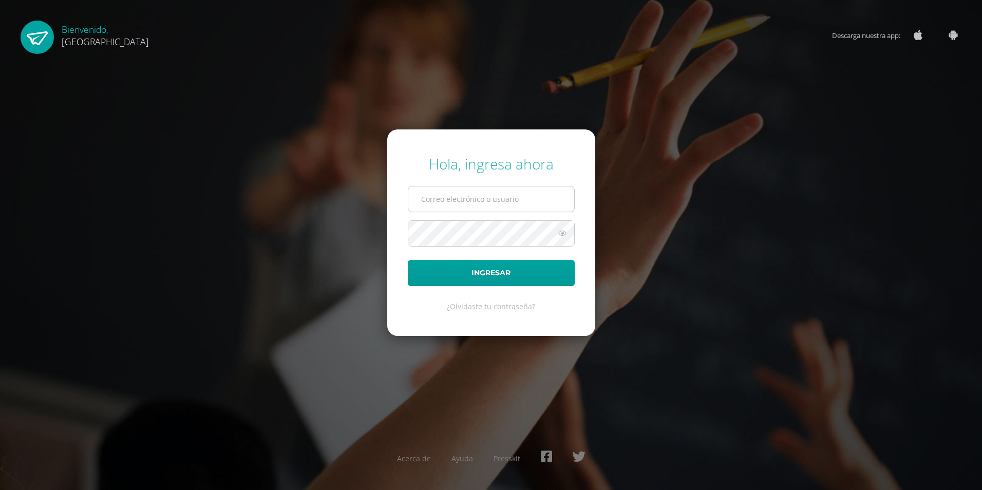
click at [425, 201] on input "text" at bounding box center [491, 198] width 166 height 25
type input "2019121@colegiobelga.edu.gt"
click at [408, 260] on button "Ingresar" at bounding box center [491, 273] width 167 height 26
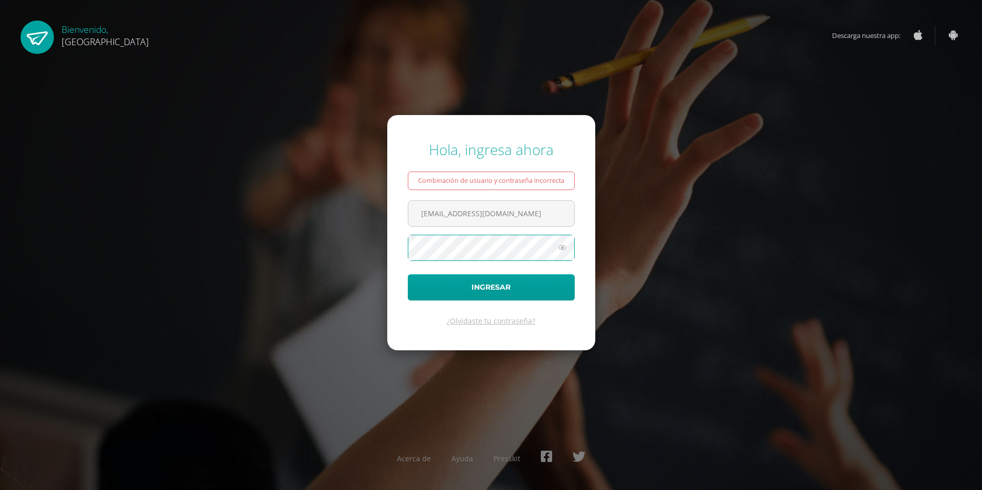
click at [408, 274] on button "Ingresar" at bounding box center [491, 287] width 167 height 26
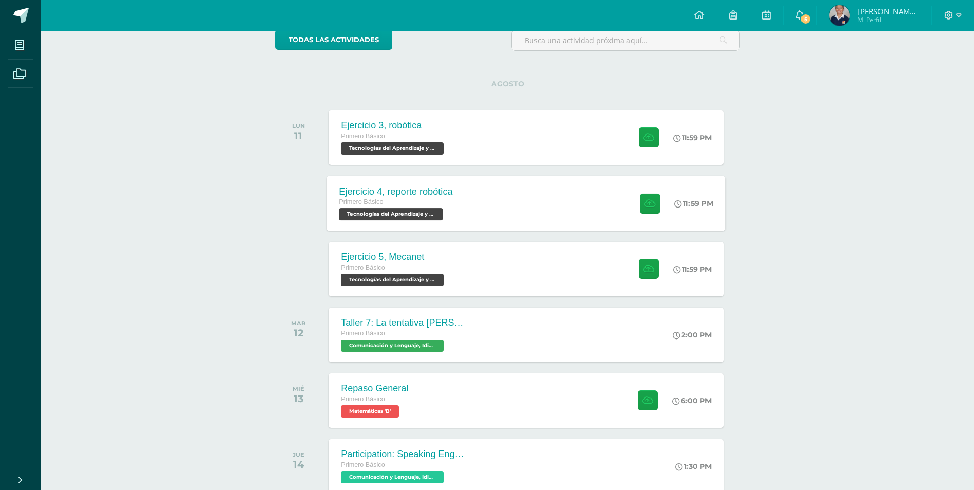
scroll to position [81, 0]
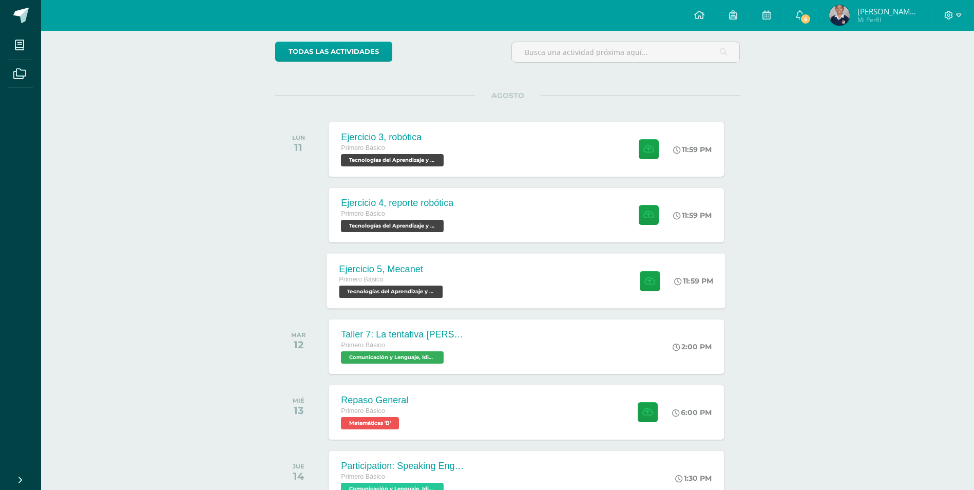
click at [425, 289] on span "Tecnologías del Aprendizaje y la Comunicación 'B'" at bounding box center [391, 292] width 104 height 12
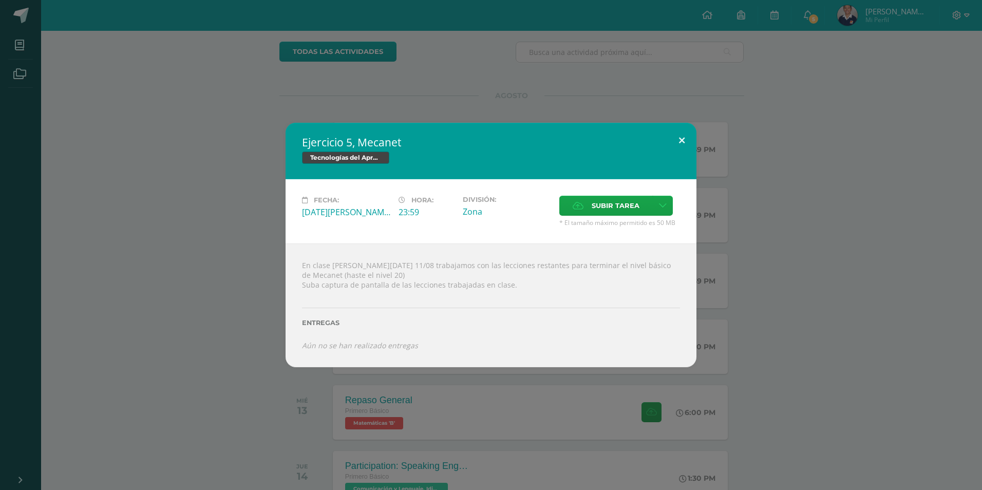
click at [677, 132] on button at bounding box center [681, 140] width 29 height 35
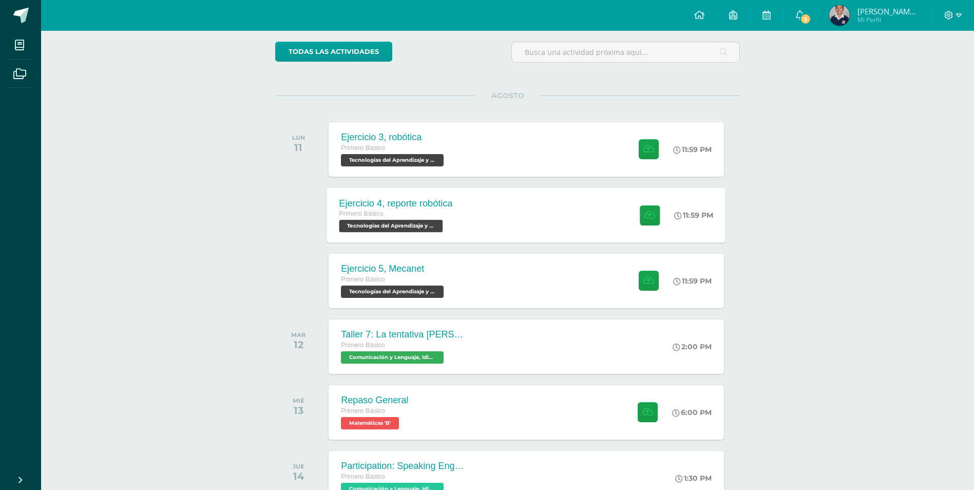
click at [427, 231] on span "Tecnologías del Aprendizaje y la Comunicación 'B'" at bounding box center [391, 226] width 104 height 12
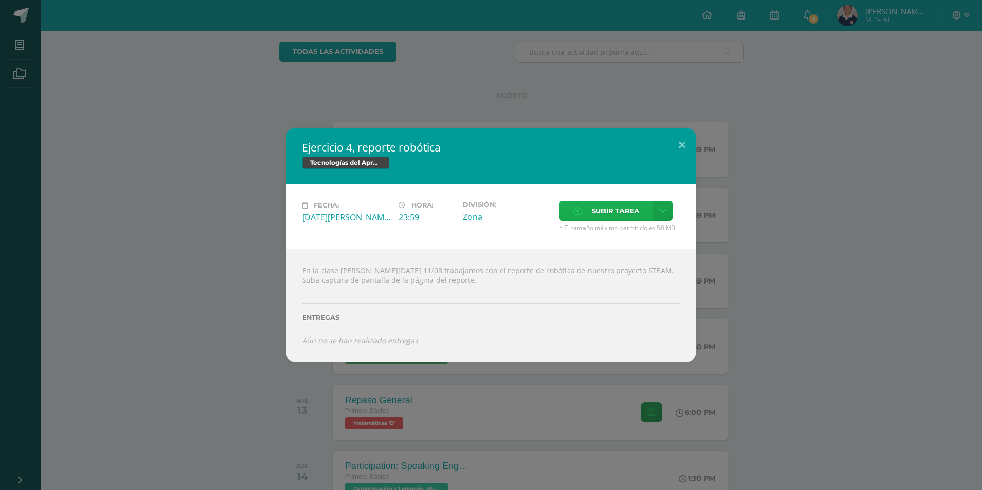
click at [625, 209] on span "Subir tarea" at bounding box center [616, 210] width 48 height 19
click at [0, 0] on input "Subir tarea" at bounding box center [0, 0] width 0 height 0
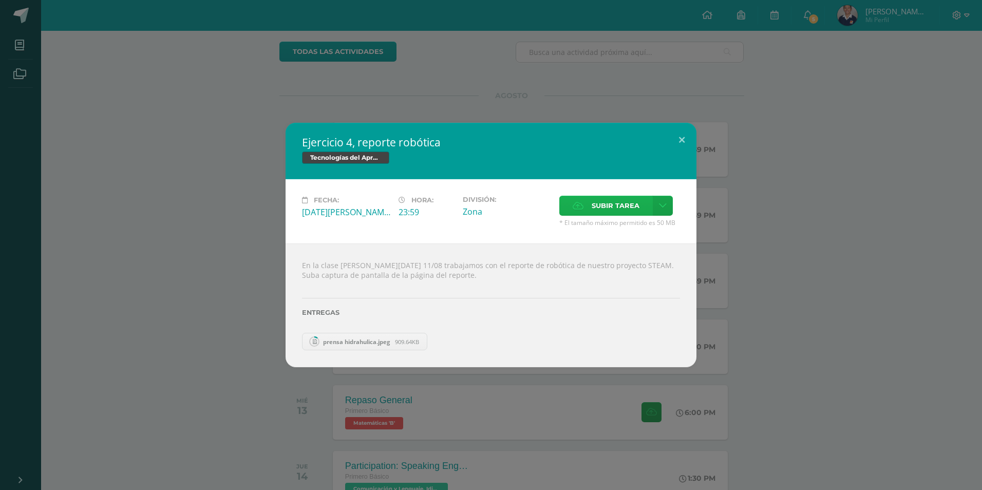
click at [602, 209] on span "Subir tarea" at bounding box center [616, 205] width 48 height 19
click at [0, 0] on input "Subir tarea" at bounding box center [0, 0] width 0 height 0
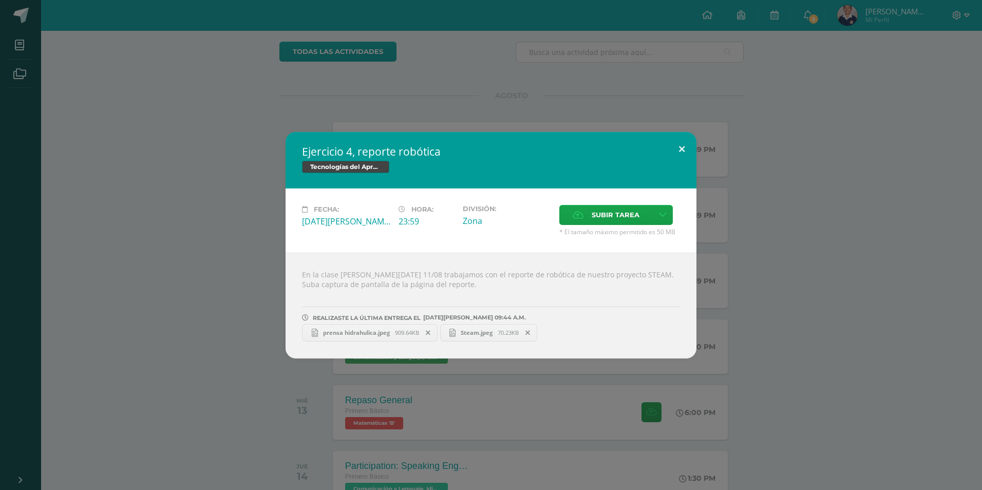
click at [679, 155] on button at bounding box center [681, 149] width 29 height 35
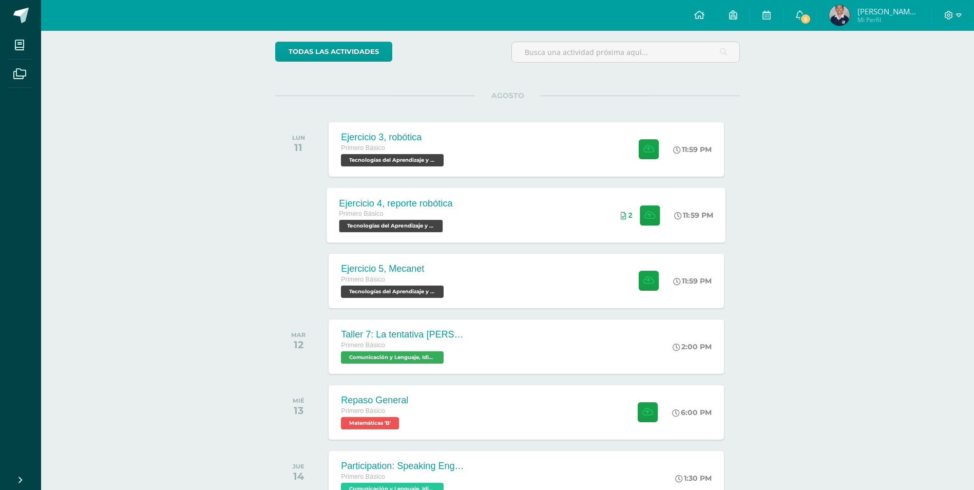
click at [427, 221] on span "Tecnologías del Aprendizaje y la Comunicación 'B'" at bounding box center [391, 226] width 104 height 12
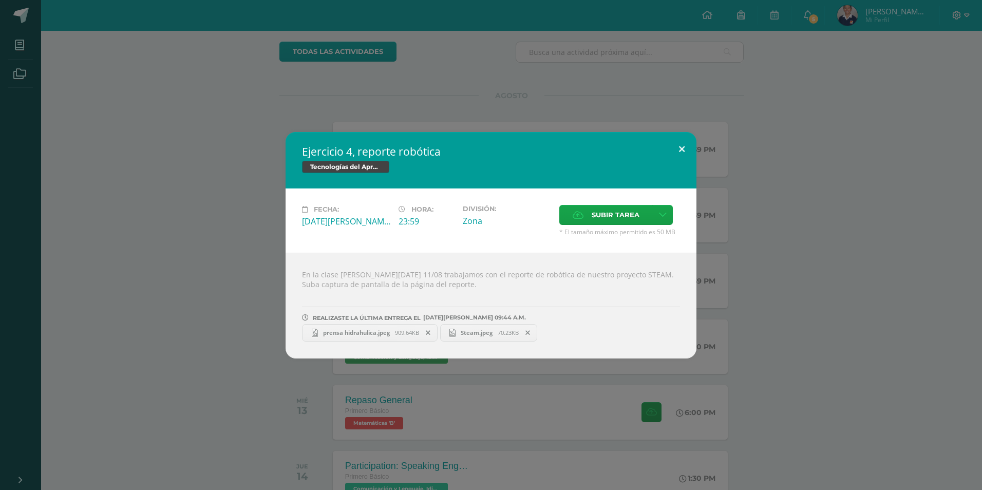
click at [687, 140] on button at bounding box center [681, 149] width 29 height 35
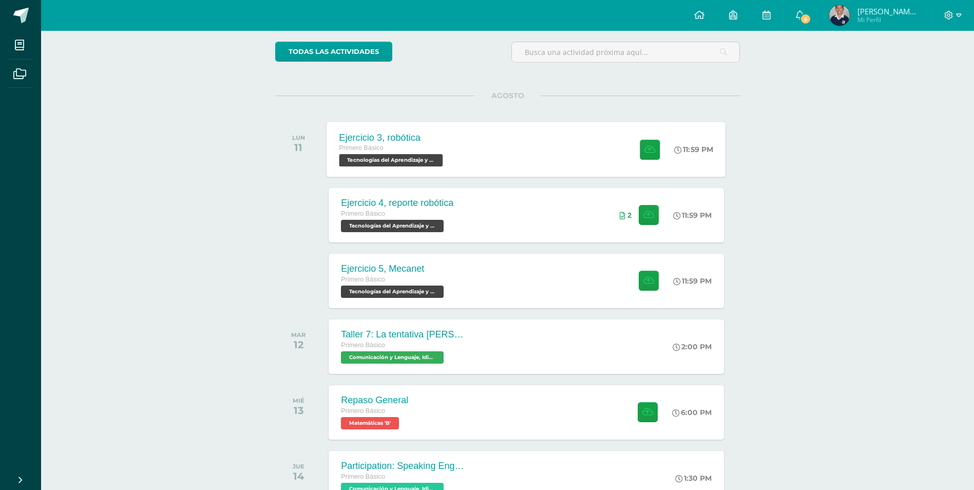
click at [403, 148] on div "Primero Básico" at bounding box center [392, 148] width 106 height 11
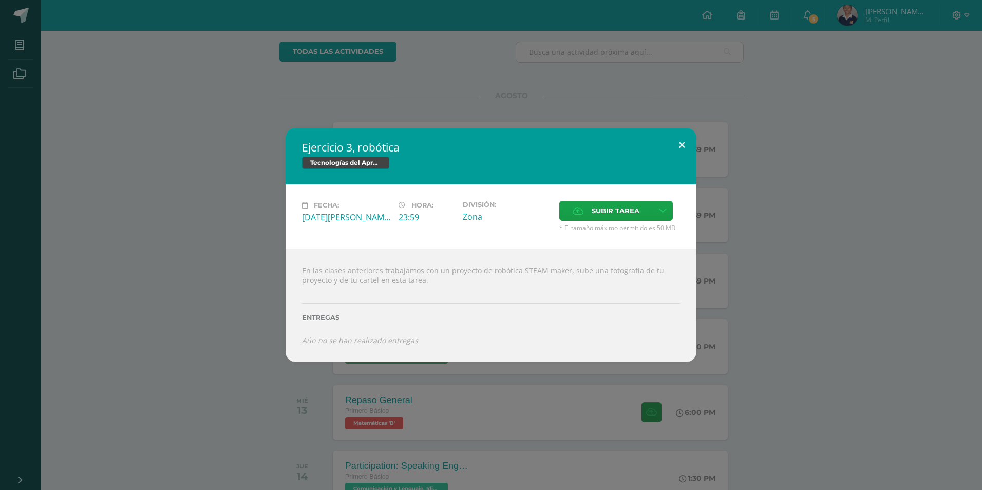
click at [690, 143] on button at bounding box center [681, 145] width 29 height 35
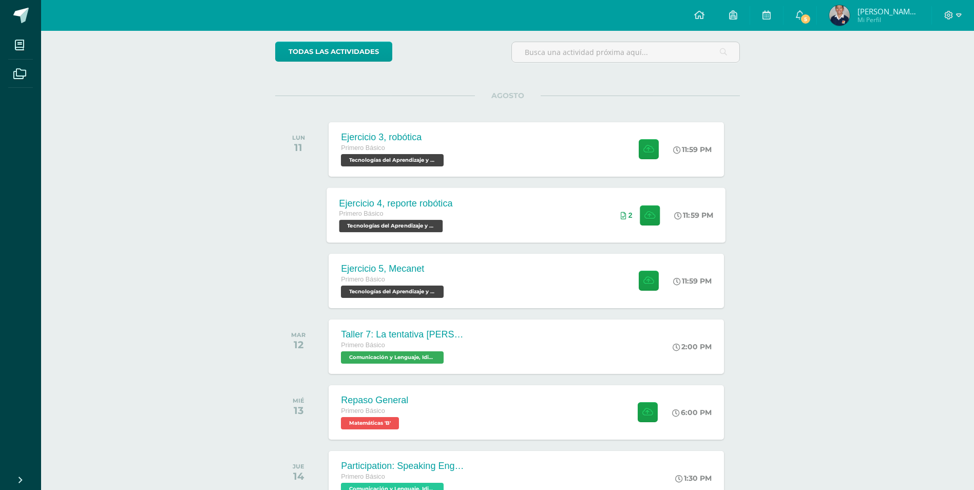
click at [500, 216] on div "Ejercicio 4, reporte robótica Primero Básico Tecnologías del Aprendizaje y la C…" at bounding box center [526, 214] width 399 height 55
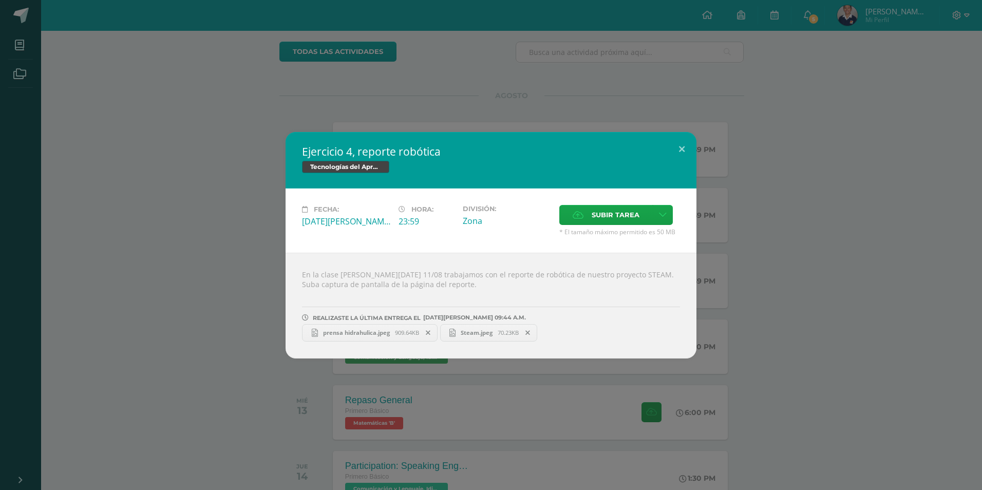
click at [430, 334] on icon at bounding box center [428, 332] width 5 height 7
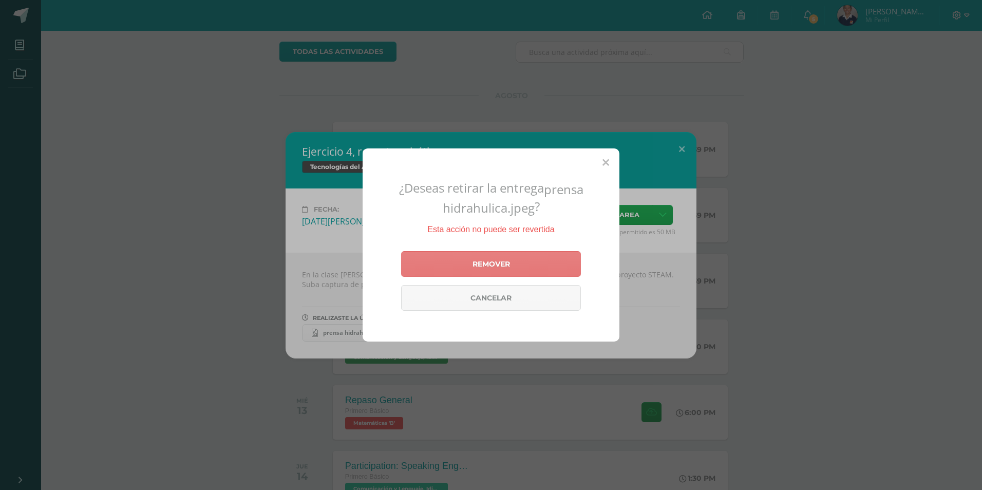
click at [486, 264] on link "Remover" at bounding box center [491, 264] width 180 height 26
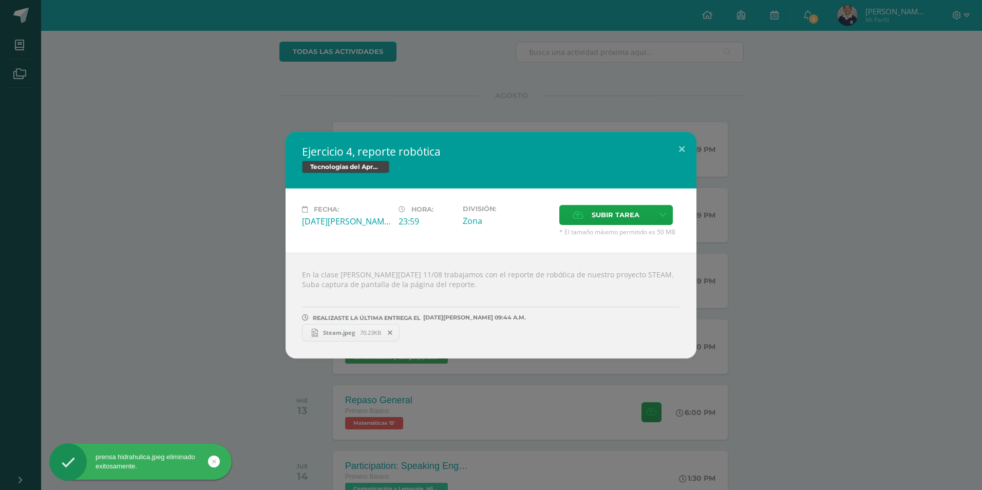
click at [395, 334] on span at bounding box center [390, 332] width 17 height 11
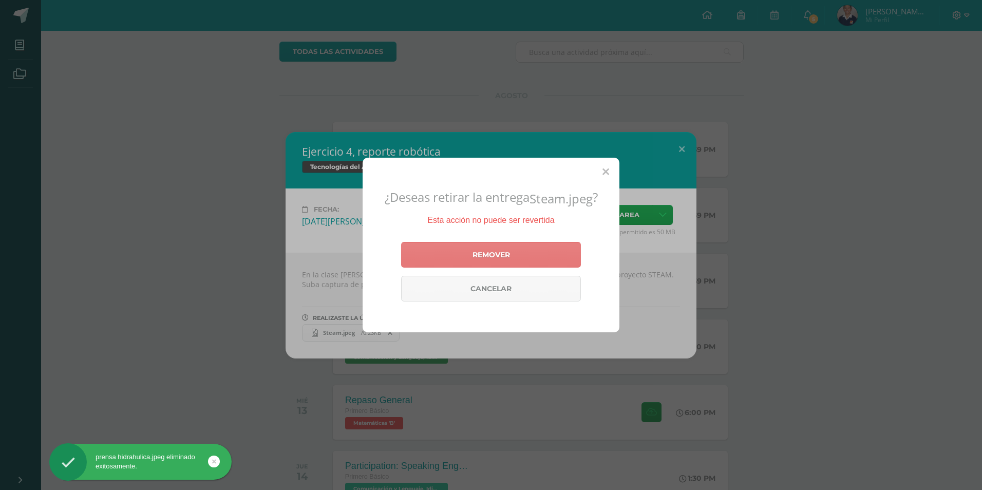
click at [467, 254] on link "Remover" at bounding box center [491, 255] width 180 height 26
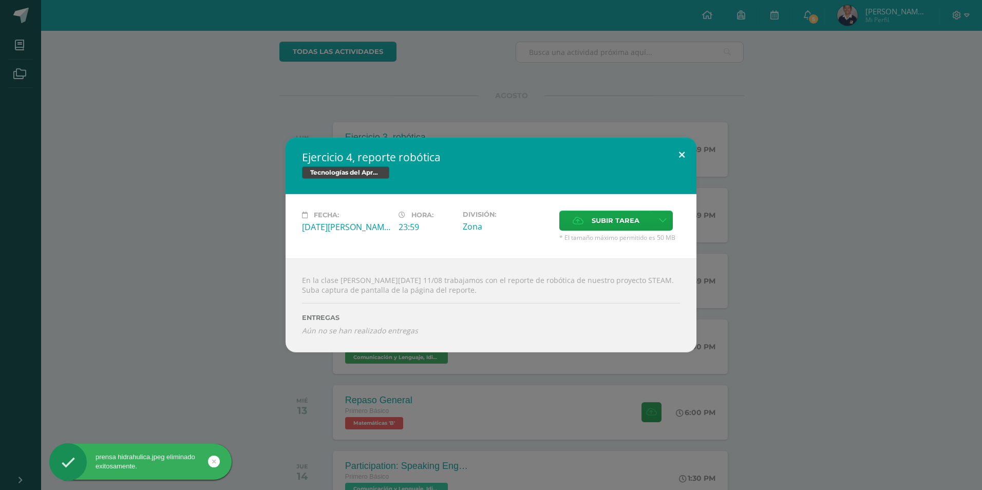
click at [686, 155] on button at bounding box center [681, 155] width 29 height 35
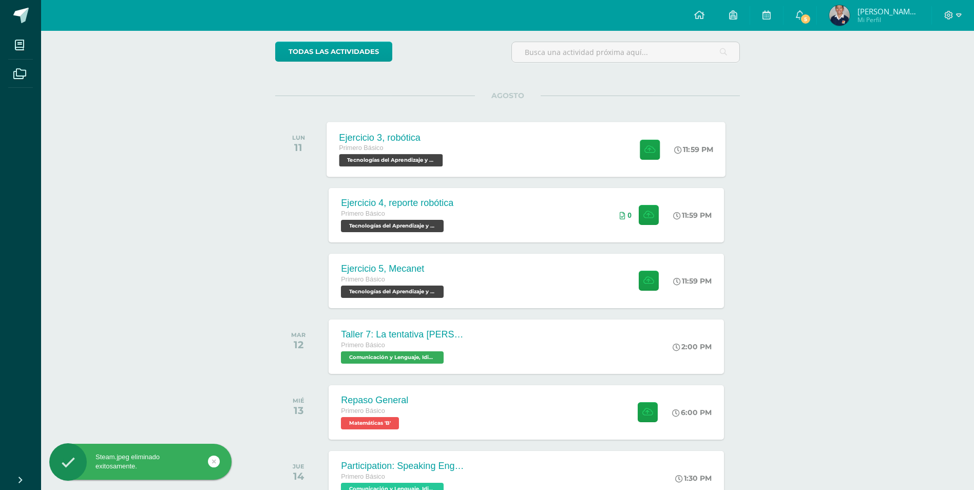
click at [447, 149] on div "Ejercicio 3, robótica Primero Básico Tecnologías del Aprendizaje y la Comunicac…" at bounding box center [392, 149] width 131 height 55
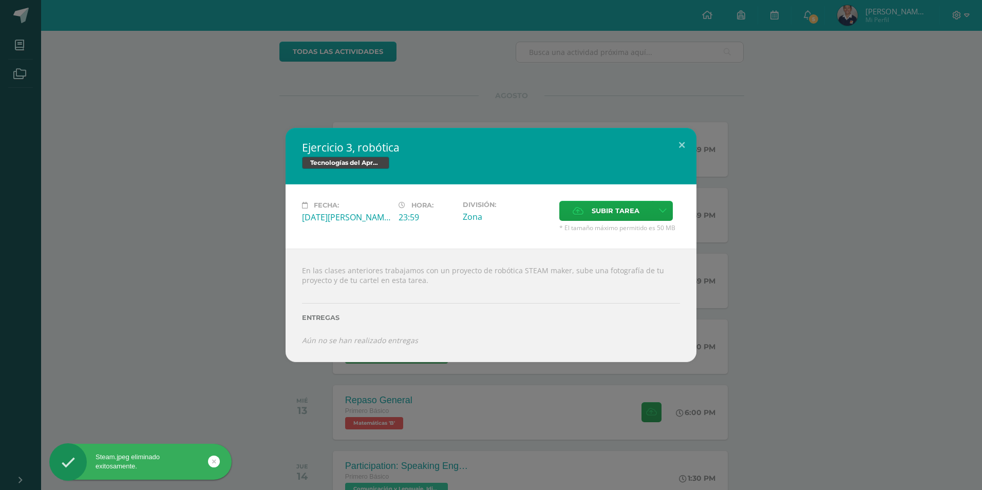
click at [611, 224] on span "* El tamaño máximo permitido es 50 MB" at bounding box center [619, 227] width 121 height 9
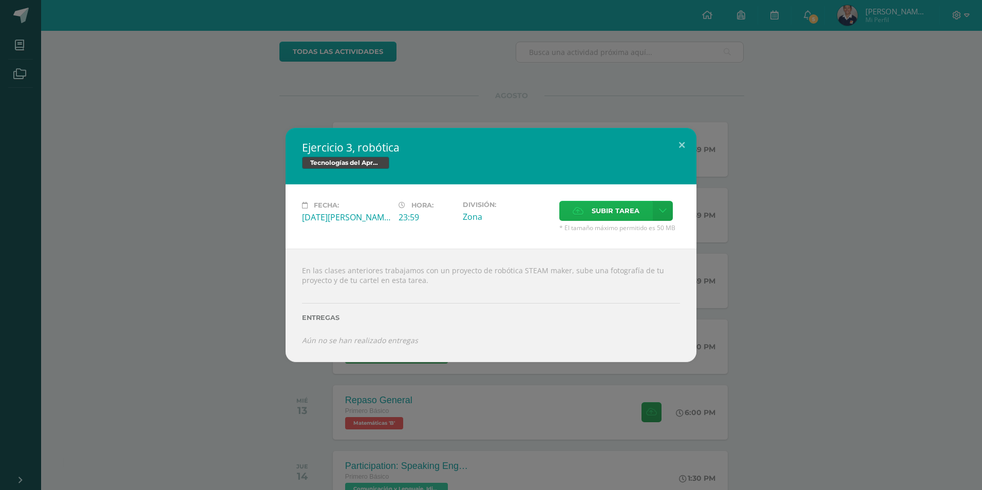
click at [600, 207] on span "Subir tarea" at bounding box center [616, 210] width 48 height 19
click at [0, 0] on input "Subir tarea" at bounding box center [0, 0] width 0 height 0
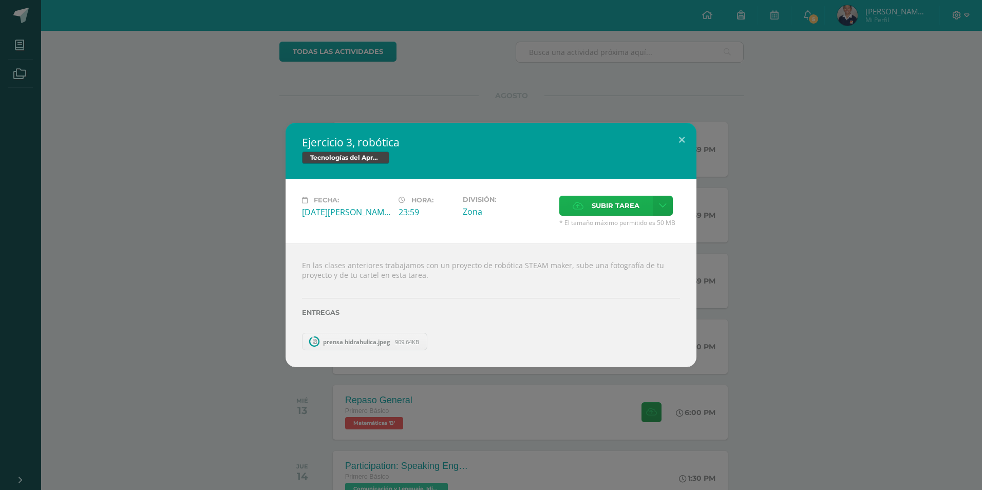
click at [611, 209] on span "Subir tarea" at bounding box center [616, 205] width 48 height 19
click at [0, 0] on input "Subir tarea" at bounding box center [0, 0] width 0 height 0
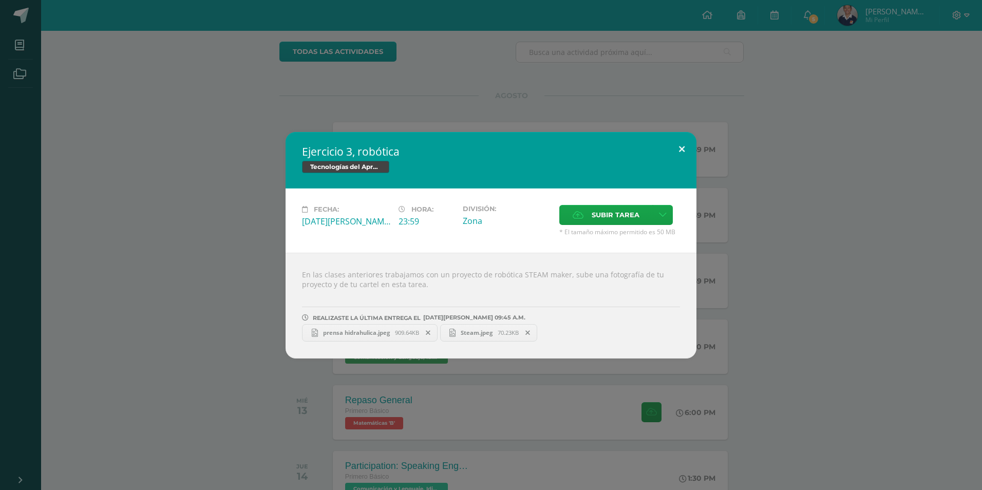
click at [682, 153] on button at bounding box center [681, 149] width 29 height 35
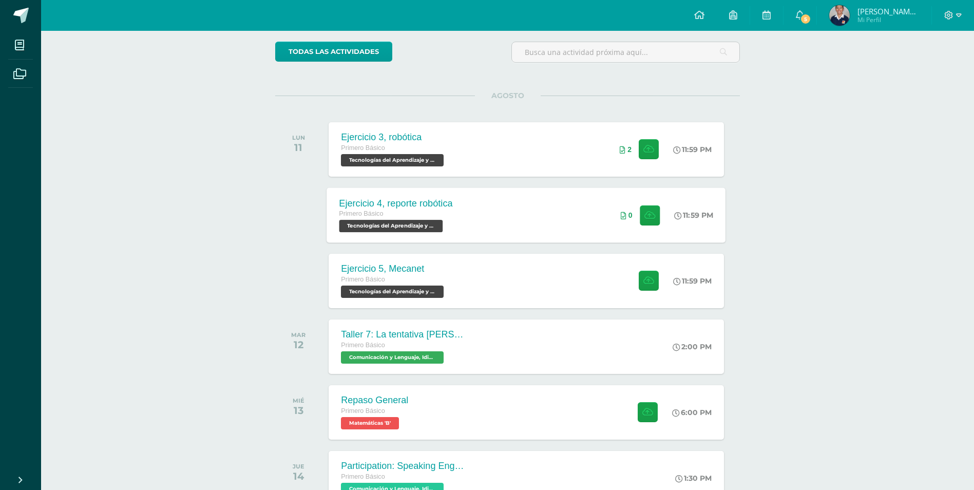
click at [591, 220] on div "Ejercicio 4, reporte robótica Primero Básico Tecnologías del Aprendizaje y la C…" at bounding box center [526, 214] width 399 height 55
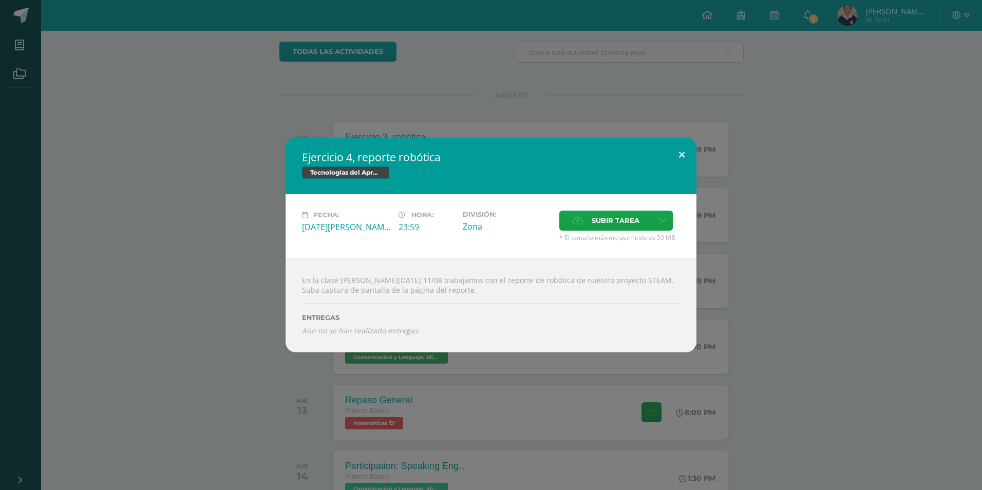
click at [685, 150] on button at bounding box center [681, 155] width 29 height 35
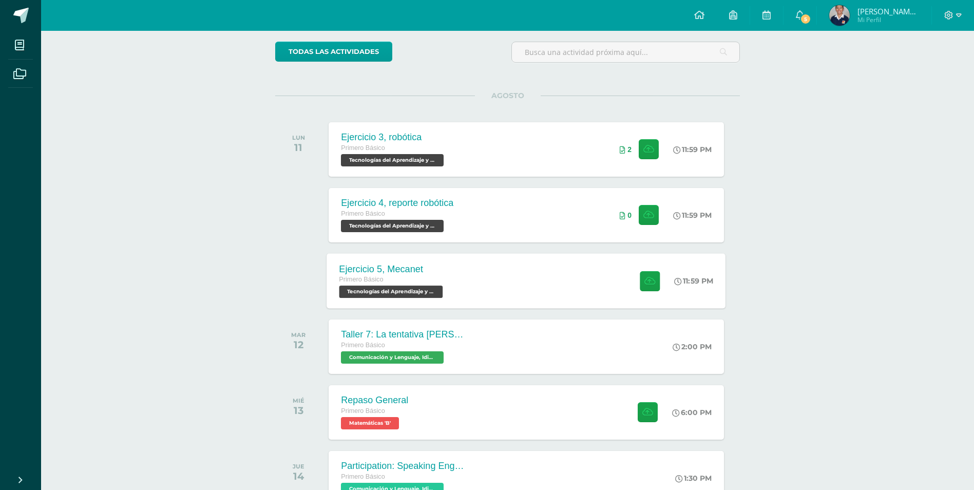
click at [457, 289] on div "Ejercicio 5, Mecanet Primero Básico Tecnologías del Aprendizaje y la Comunicaci…" at bounding box center [392, 280] width 131 height 55
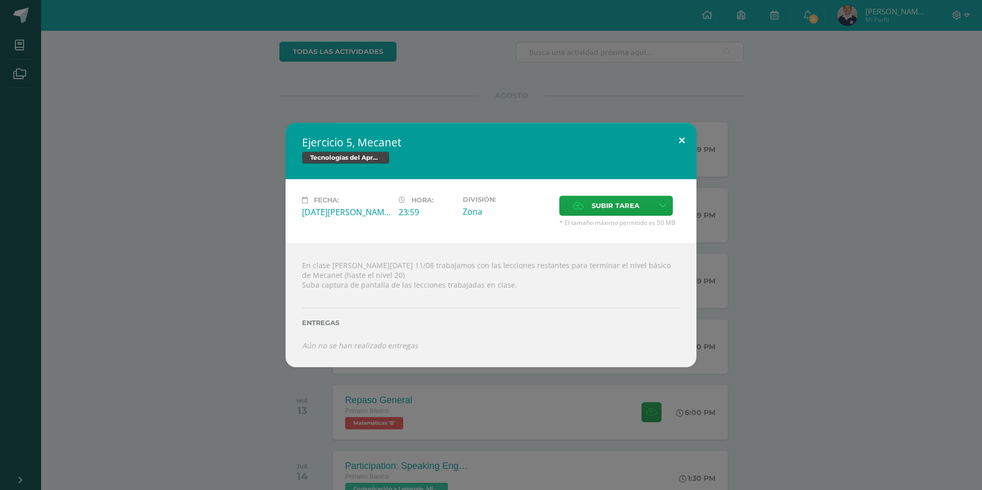
click at [683, 137] on button at bounding box center [681, 140] width 29 height 35
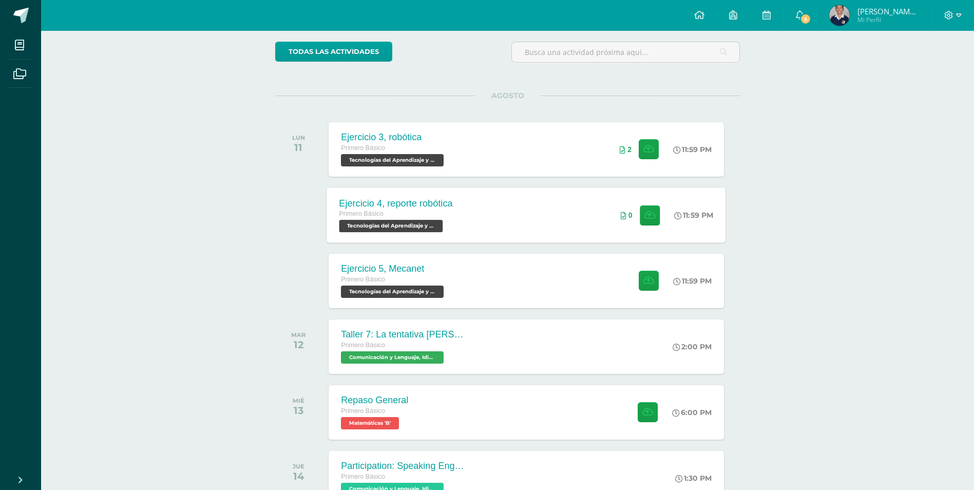
click at [570, 220] on div "Ejercicio 4, reporte robótica Primero Básico Tecnologías del Aprendizaje y la C…" at bounding box center [526, 214] width 399 height 55
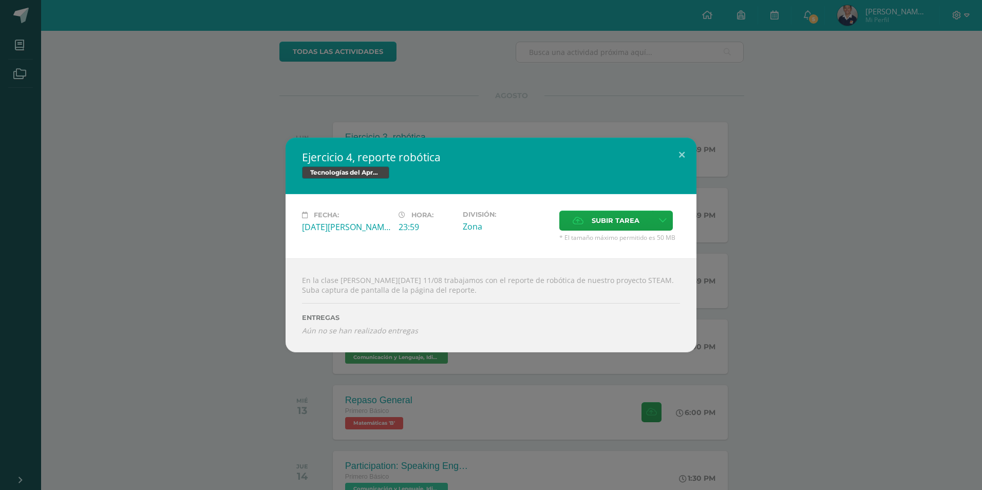
click at [608, 231] on div "Subir tarea" at bounding box center [619, 222] width 121 height 23
click at [602, 215] on span "Subir tarea" at bounding box center [616, 220] width 48 height 19
click at [0, 0] on input "Subir tarea" at bounding box center [0, 0] width 0 height 0
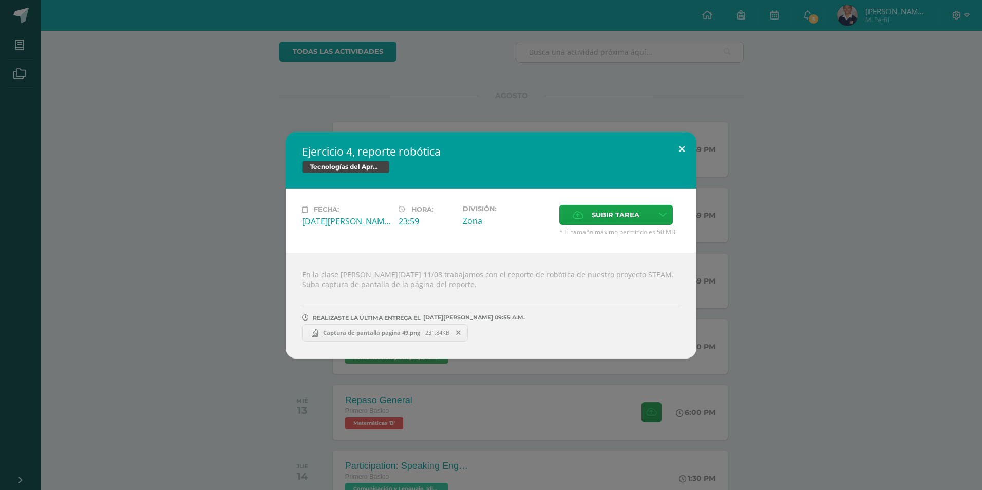
click at [685, 149] on button at bounding box center [681, 149] width 29 height 35
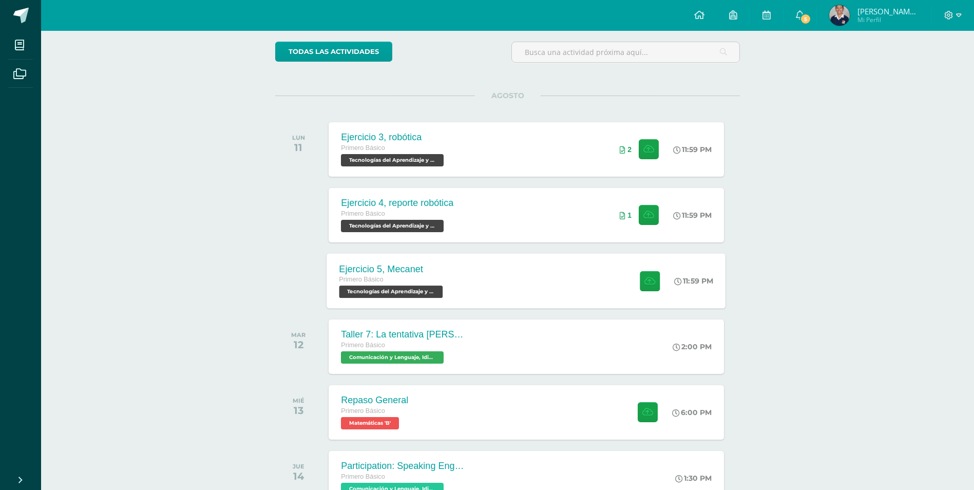
click at [540, 285] on div "Ejercicio 5, Mecanet Primero Básico Tecnologías del Aprendizaje y la Comunicaci…" at bounding box center [526, 280] width 399 height 55
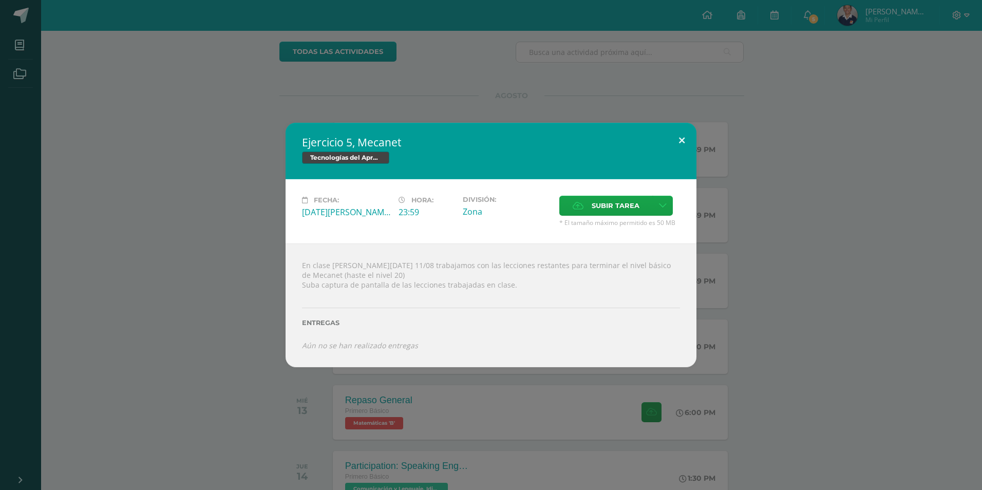
click at [689, 144] on button at bounding box center [681, 140] width 29 height 35
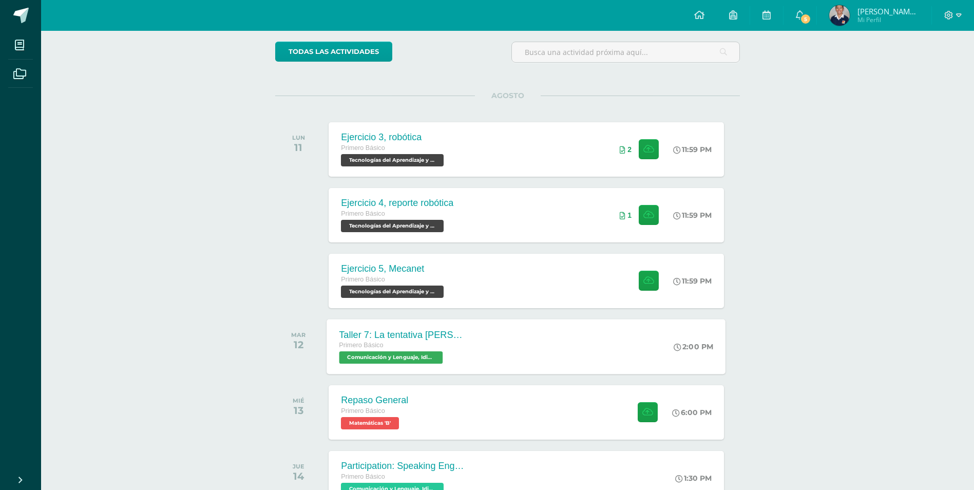
click at [516, 343] on div "Taller 7: La tentativa del león Primero Básico Comunicación y Lenguaje, Idioma …" at bounding box center [526, 346] width 399 height 55
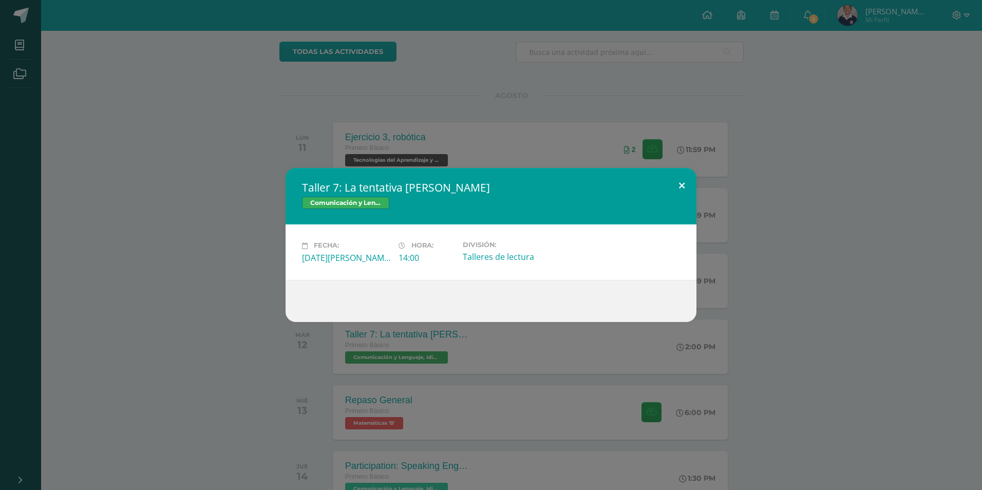
click at [690, 188] on button at bounding box center [681, 185] width 29 height 35
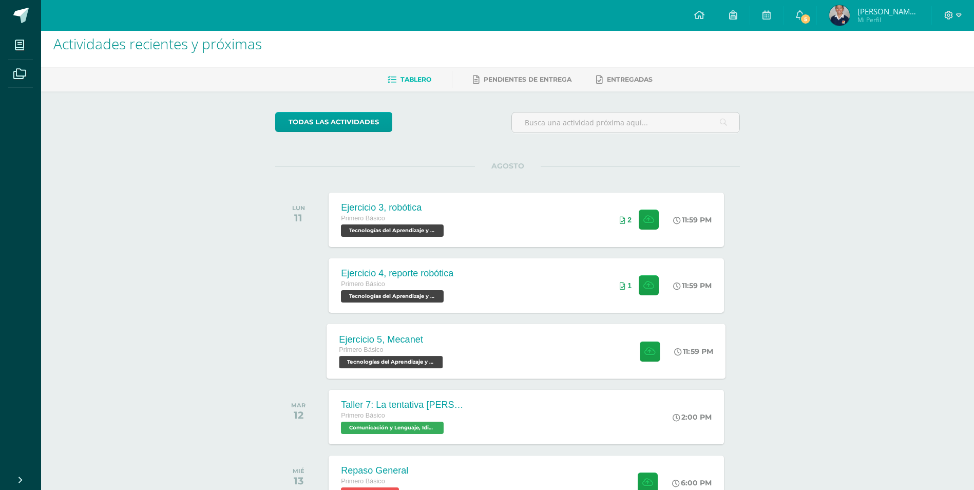
scroll to position [0, 0]
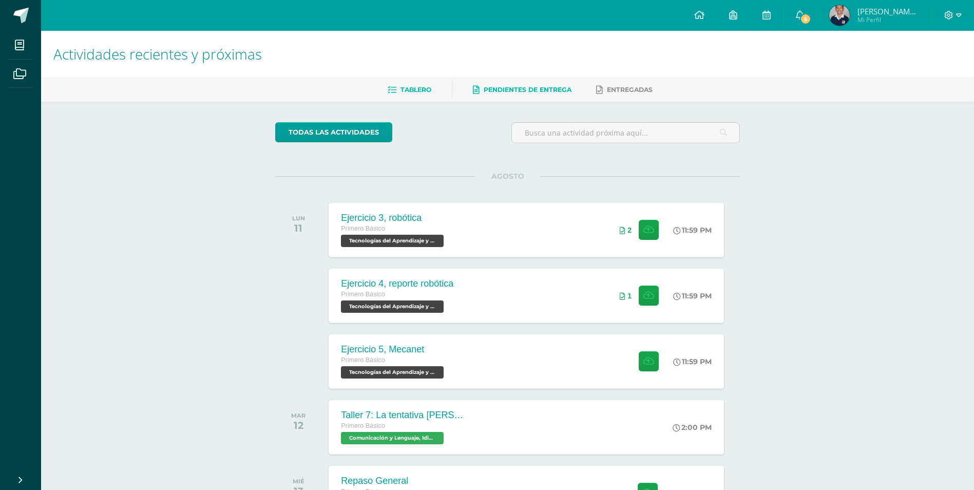
click at [492, 88] on span "Pendientes de entrega" at bounding box center [528, 90] width 88 height 8
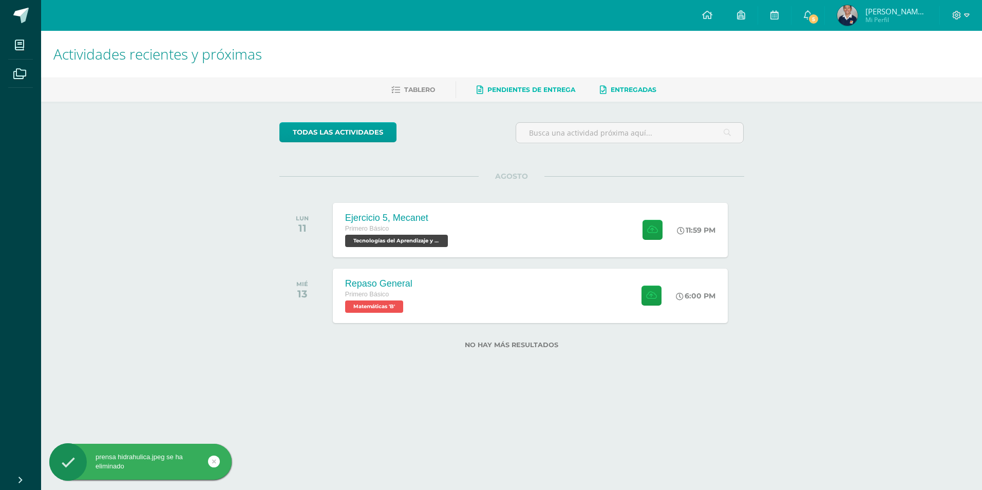
click at [621, 91] on span "Entregadas" at bounding box center [634, 90] width 46 height 8
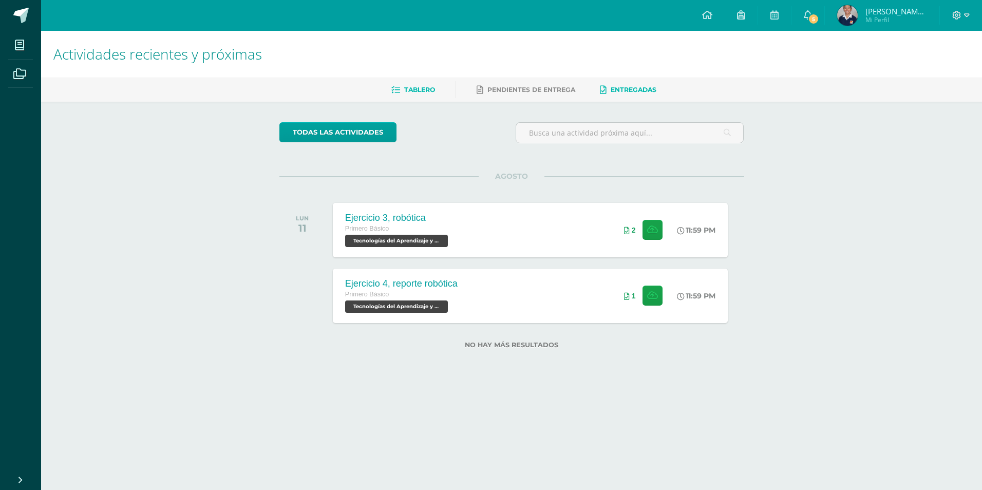
click at [410, 97] on link "Tablero" at bounding box center [413, 90] width 44 height 16
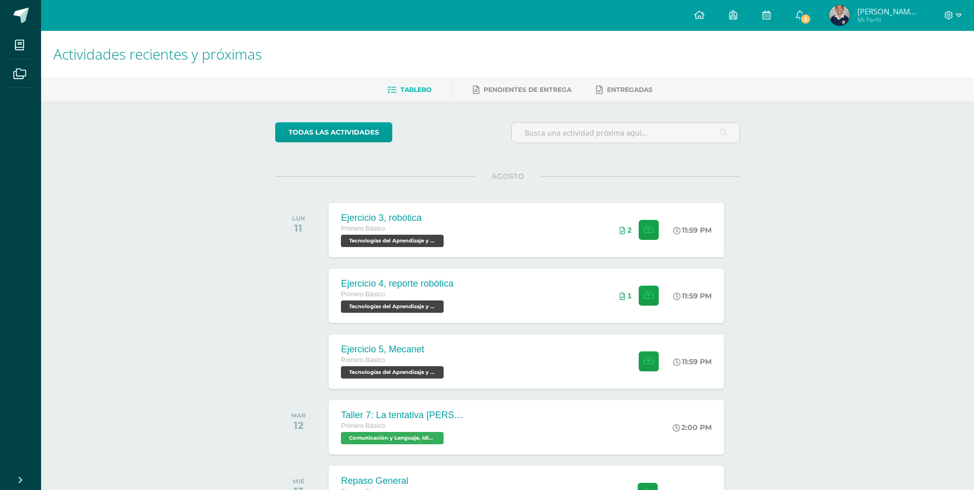
click at [0, 66] on html "Mis cursos Archivos Cerrar panel Asesoría Primero Básico "B" Ciencias Naturales…" at bounding box center [487, 325] width 974 height 651
drag, startPoint x: -1, startPoint y: 66, endPoint x: 69, endPoint y: 133, distance: 96.6
click at [74, 136] on div "Actividades recientes y próximas Tablero Pendientes de entrega Entregadas todas…" at bounding box center [507, 341] width 933 height 620
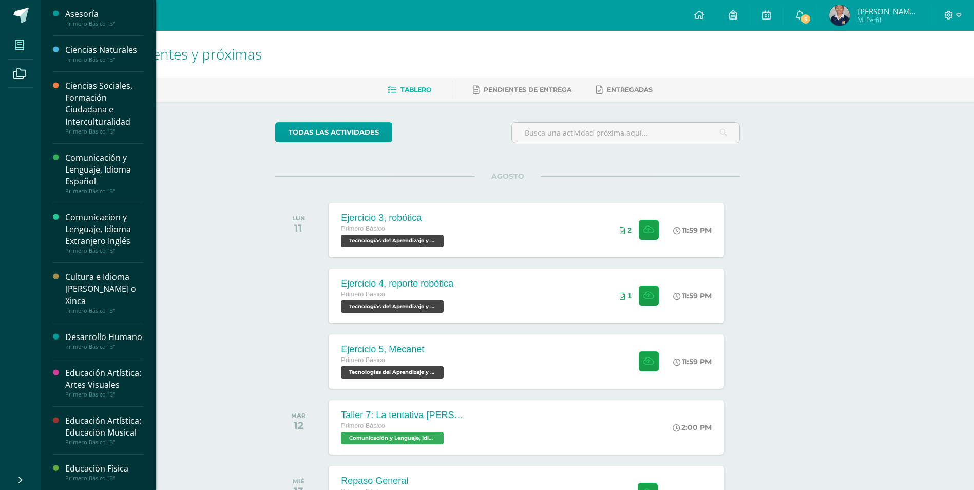
click at [13, 42] on span at bounding box center [19, 44] width 23 height 23
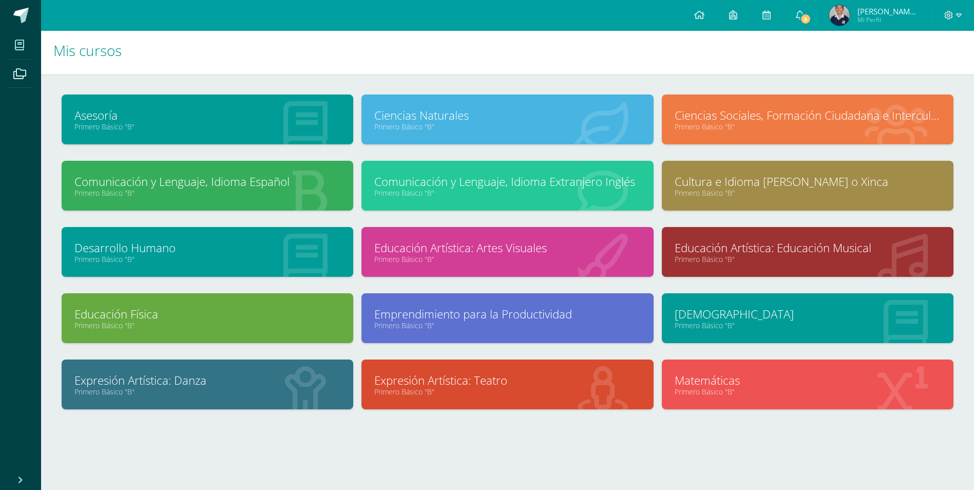
scroll to position [4, 0]
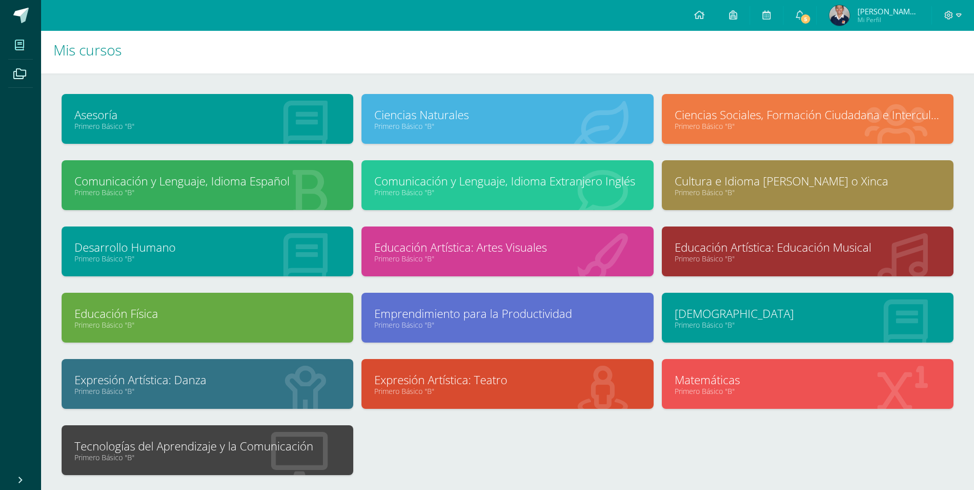
click at [252, 452] on link "Tecnologías del Aprendizaje y la Comunicación" at bounding box center [207, 446] width 266 height 16
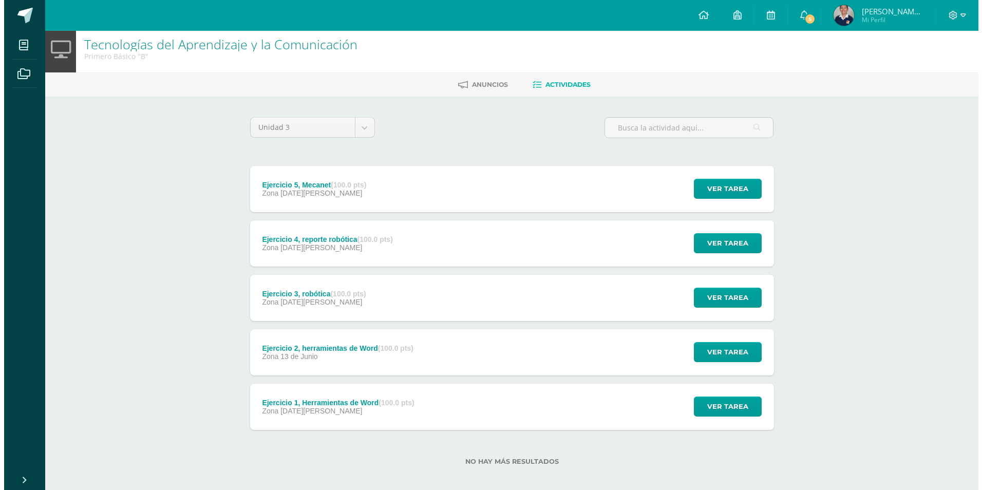
scroll to position [13, 0]
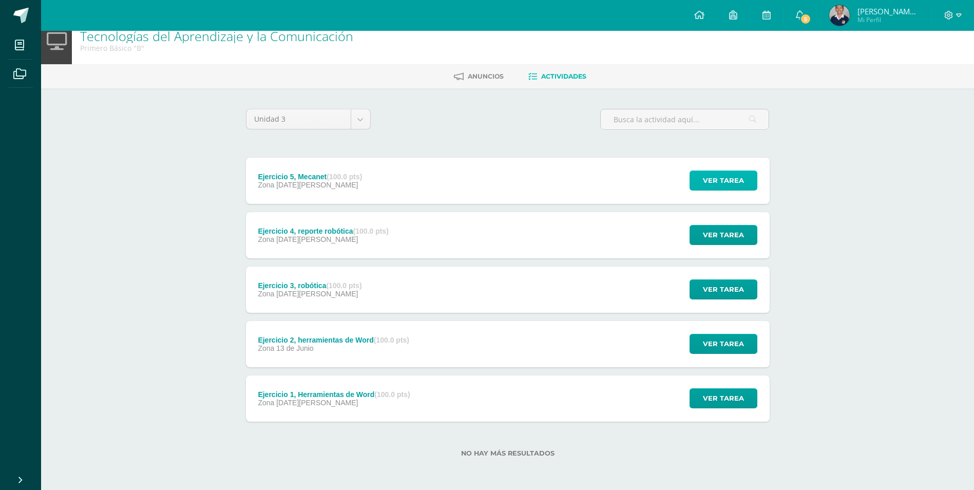
click at [714, 184] on span "Ver tarea" at bounding box center [723, 180] width 41 height 19
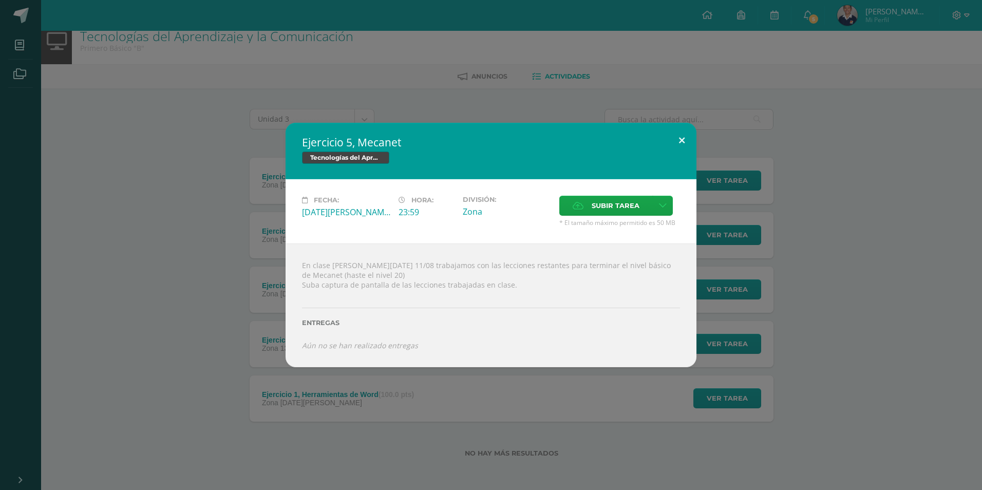
click at [691, 142] on button at bounding box center [681, 140] width 29 height 35
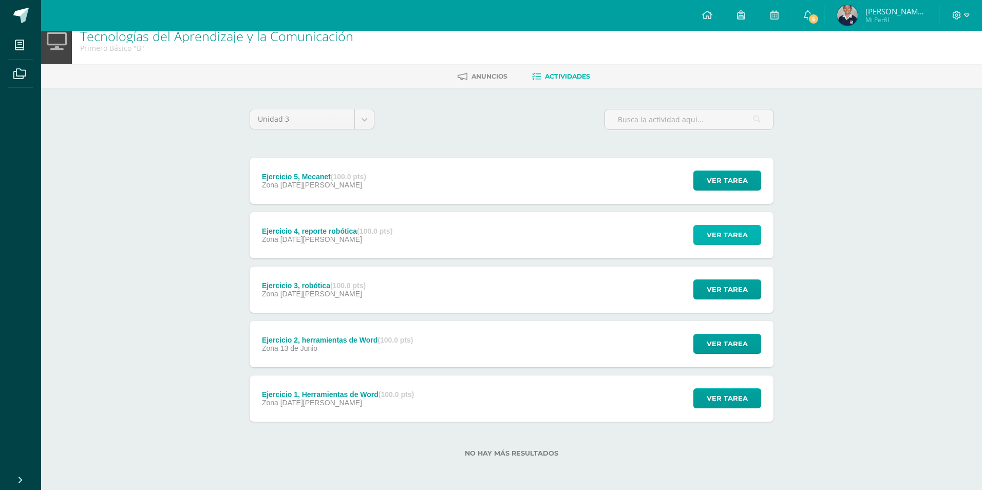
click at [724, 239] on span "Ver tarea" at bounding box center [727, 234] width 41 height 19
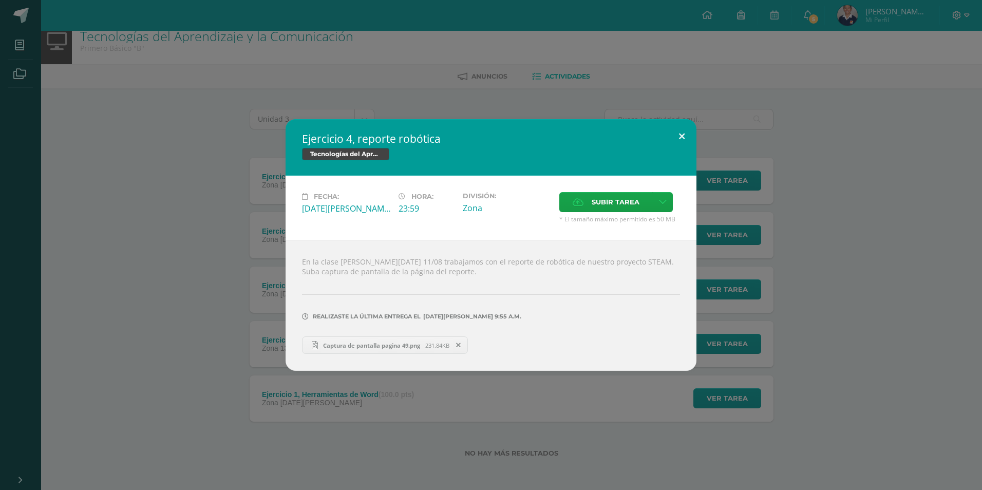
click at [676, 127] on button at bounding box center [681, 136] width 29 height 35
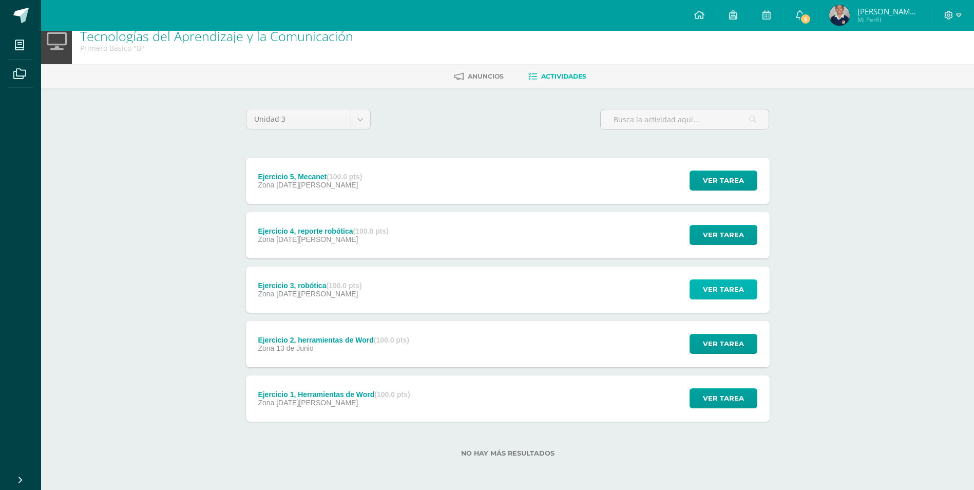
click at [716, 296] on span "Ver tarea" at bounding box center [723, 289] width 41 height 19
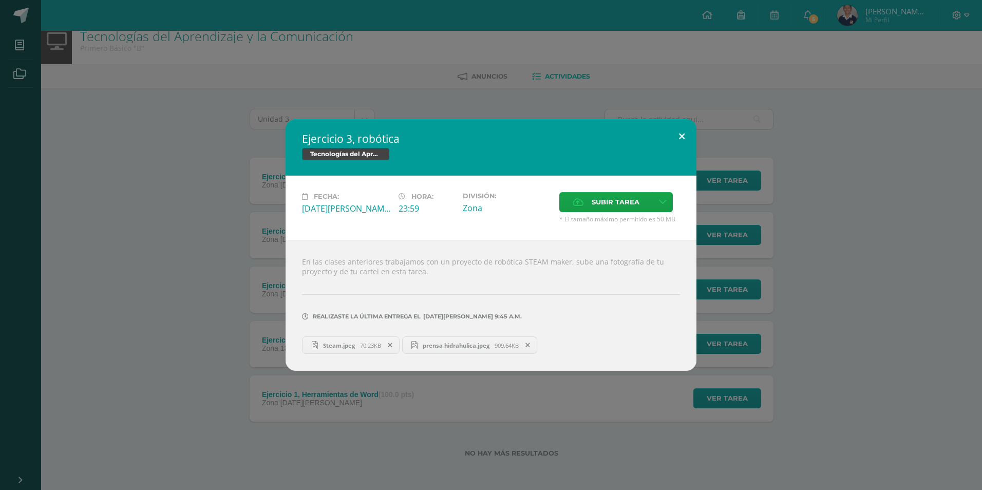
click at [675, 135] on button at bounding box center [681, 136] width 29 height 35
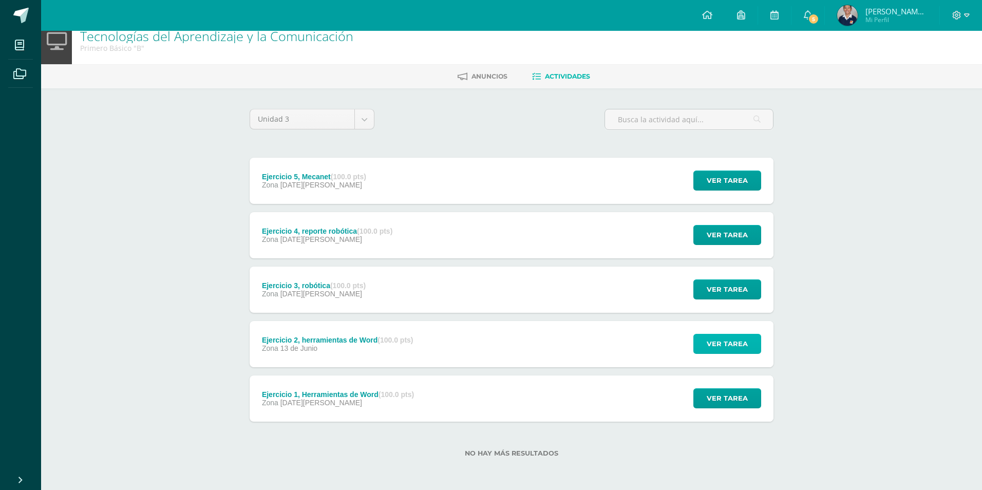
click at [733, 343] on span "Ver tarea" at bounding box center [727, 343] width 41 height 19
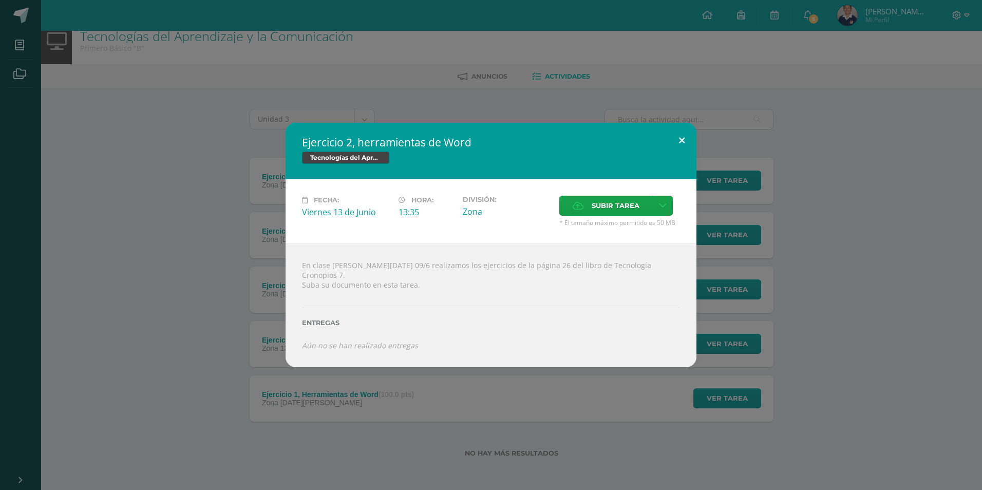
click at [689, 154] on button at bounding box center [681, 140] width 29 height 35
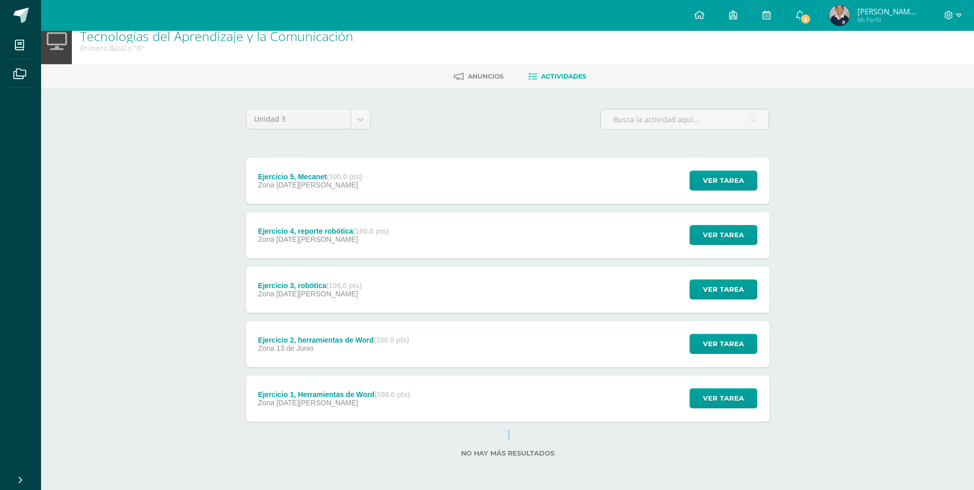
click at [512, 424] on div "Unidad 3 Unidad 1 Unidad 2 Unidad 3 Unidad 4 Ejercicio 5, Mecanet (100.0 pts) Z…" at bounding box center [508, 289] width 532 height 361
click at [710, 404] on span "Ver tarea" at bounding box center [723, 398] width 41 height 19
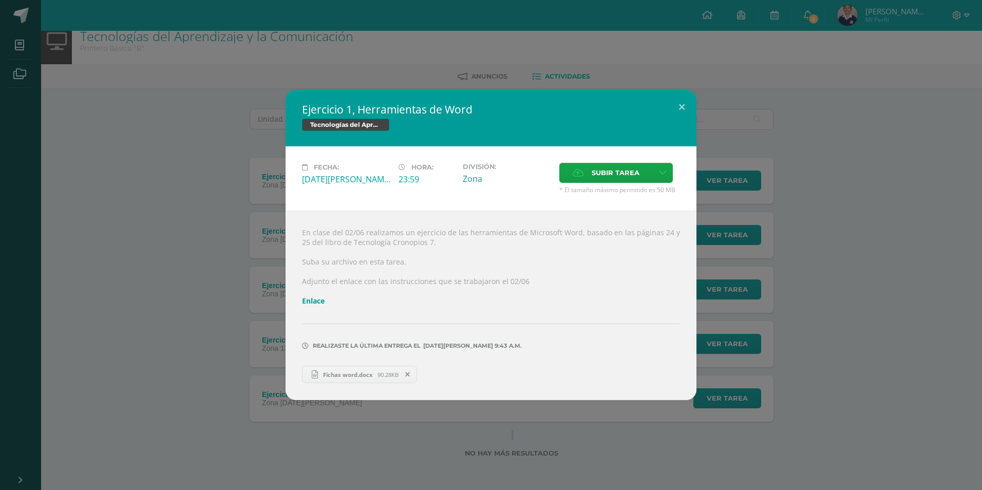
click at [358, 377] on span "Fichas word.docx" at bounding box center [348, 375] width 60 height 8
click at [685, 110] on button at bounding box center [681, 107] width 29 height 35
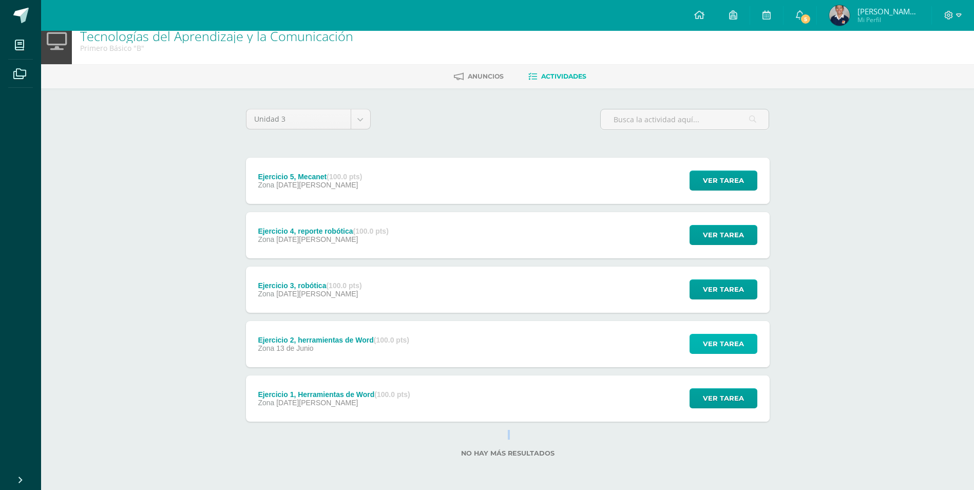
click at [729, 337] on span "Ver tarea" at bounding box center [723, 343] width 41 height 19
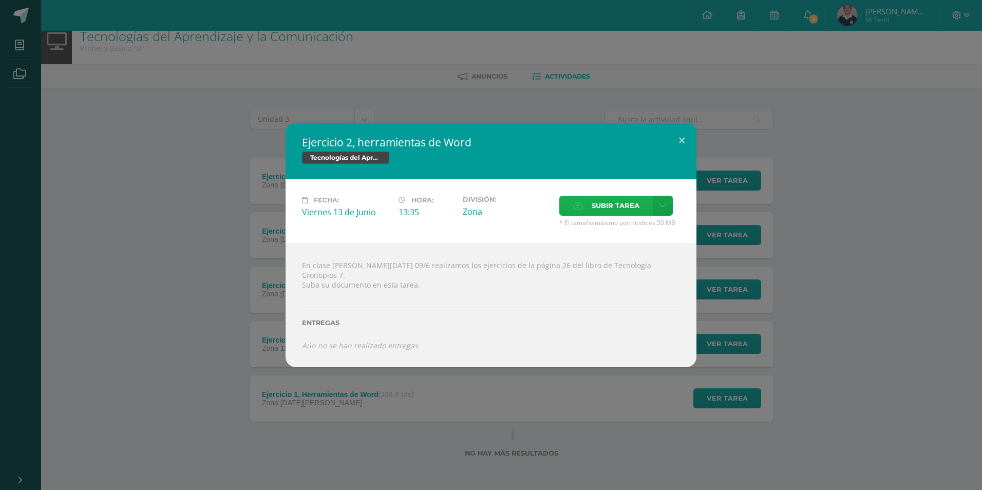
click at [620, 206] on span "Subir tarea" at bounding box center [616, 205] width 48 height 19
click at [0, 0] on input "Subir tarea" at bounding box center [0, 0] width 0 height 0
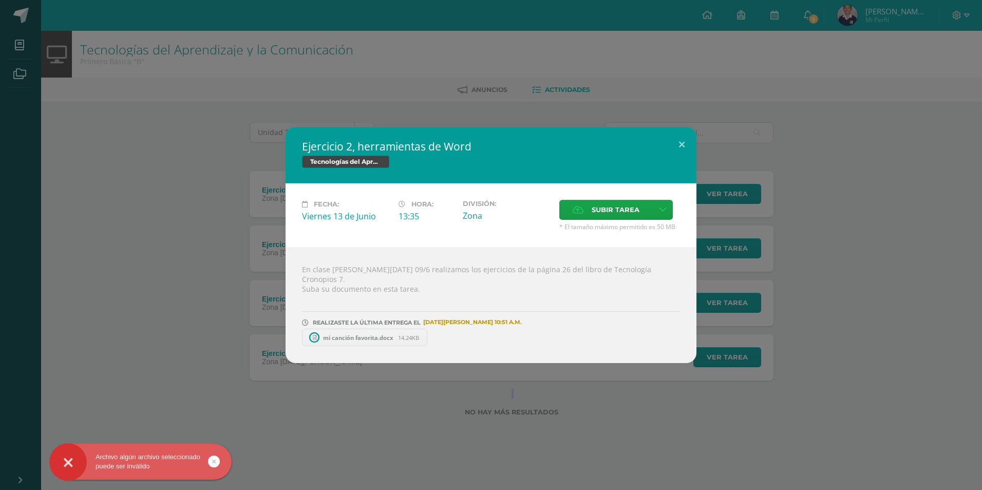
scroll to position [0, 0]
click at [681, 145] on button at bounding box center [681, 144] width 29 height 35
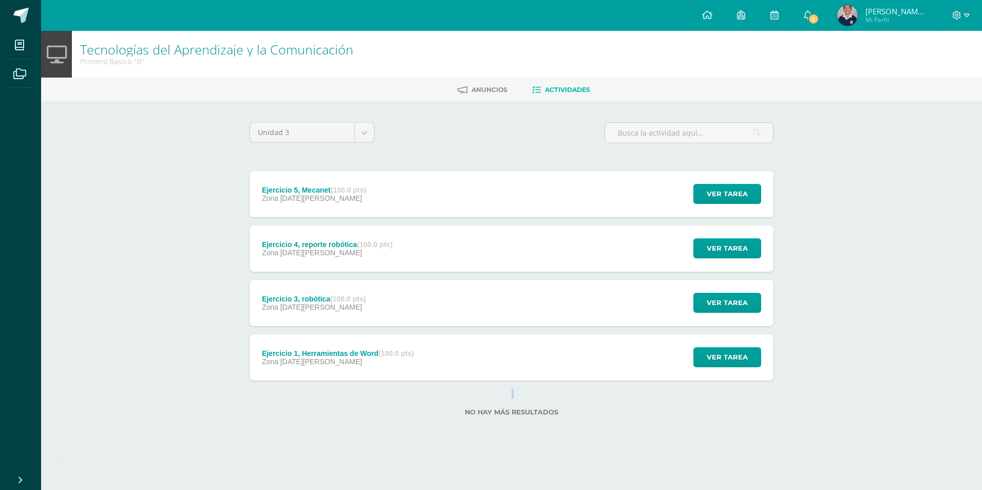
click at [419, 353] on div "Ejercicio 1, Herramientas de Word (100.0 pts) Zona 09 de Junio" at bounding box center [338, 357] width 177 height 46
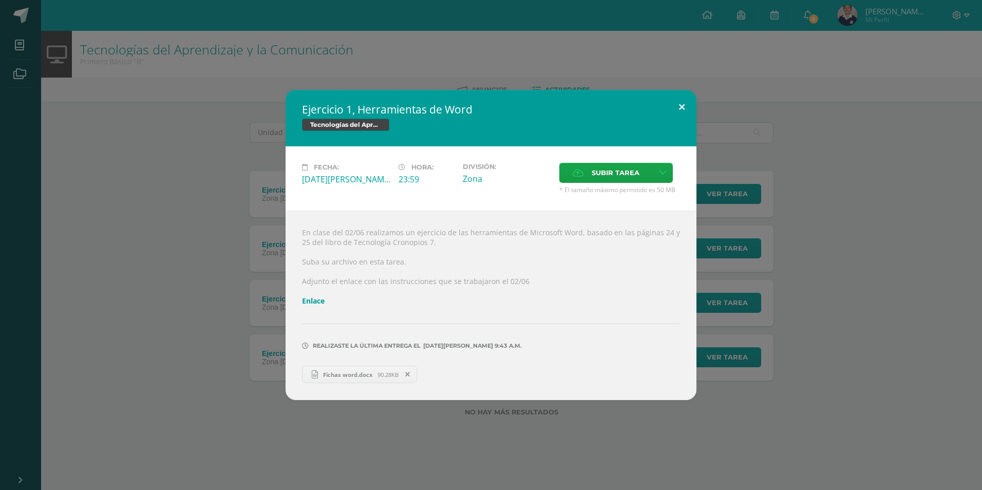
click at [673, 100] on button at bounding box center [681, 107] width 29 height 35
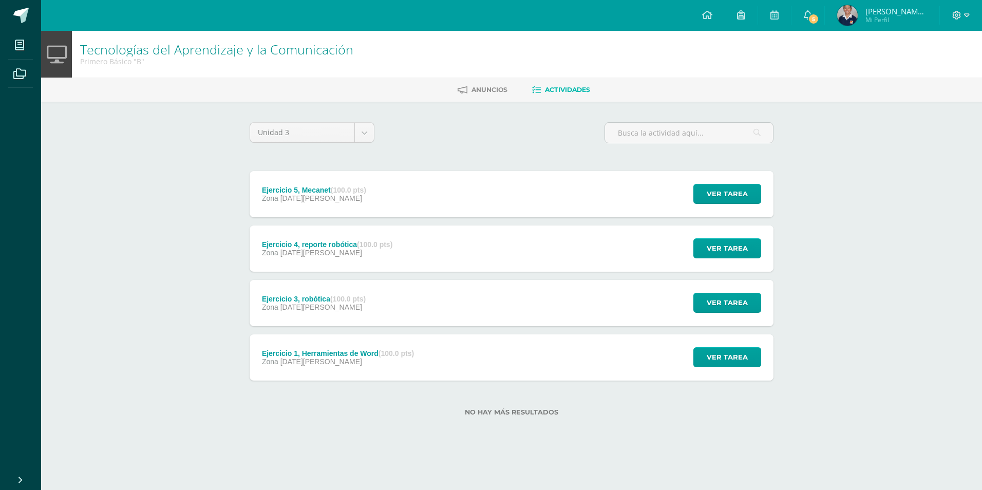
click at [430, 259] on div "Ejercicio 4, reporte robótica (100.0 pts) Zona 11 de Agosto Ver tarea Ejercicio…" at bounding box center [512, 248] width 524 height 46
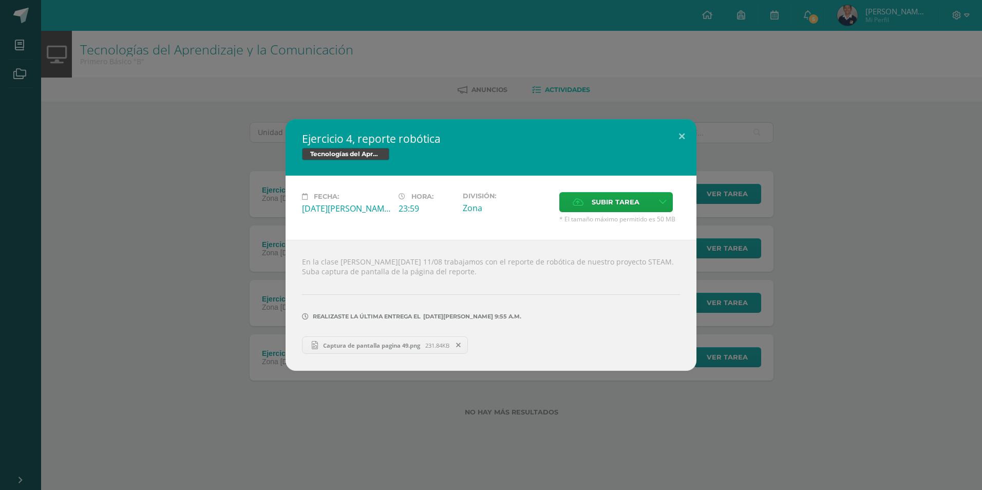
click at [663, 126] on div "Ejercicio 4, reporte robótica Tecnologías del Aprendizaje y la Comunicación" at bounding box center [491, 147] width 411 height 56
click at [667, 136] on button at bounding box center [681, 136] width 29 height 35
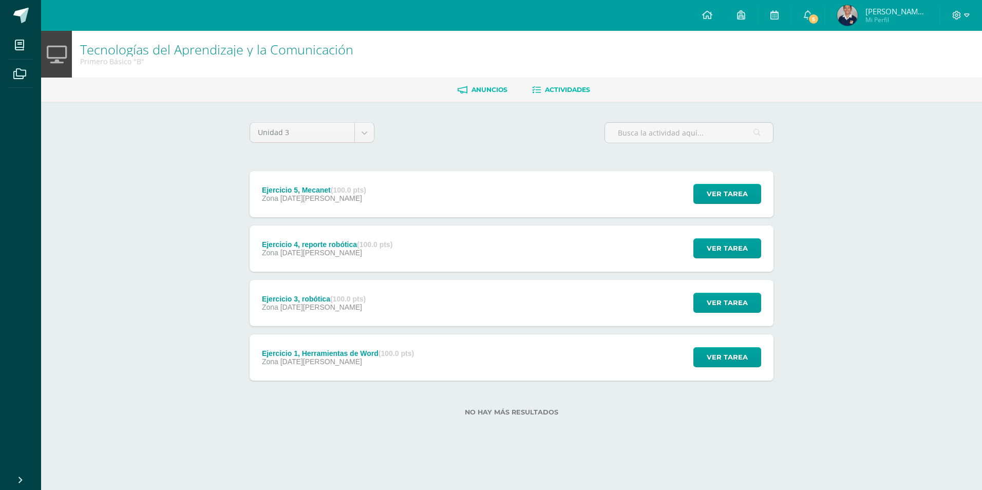
click at [480, 90] on span "Anuncios" at bounding box center [489, 90] width 36 height 8
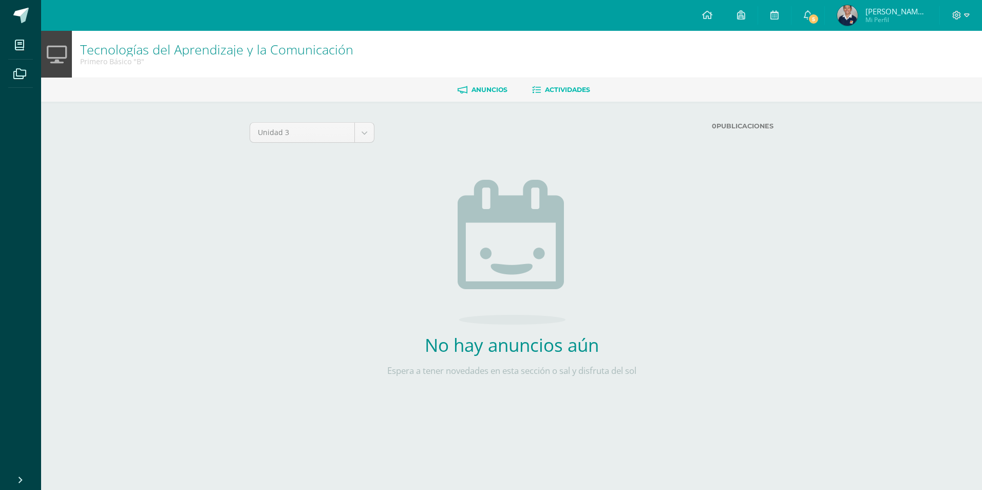
click at [545, 87] on span "Actividades" at bounding box center [567, 90] width 45 height 8
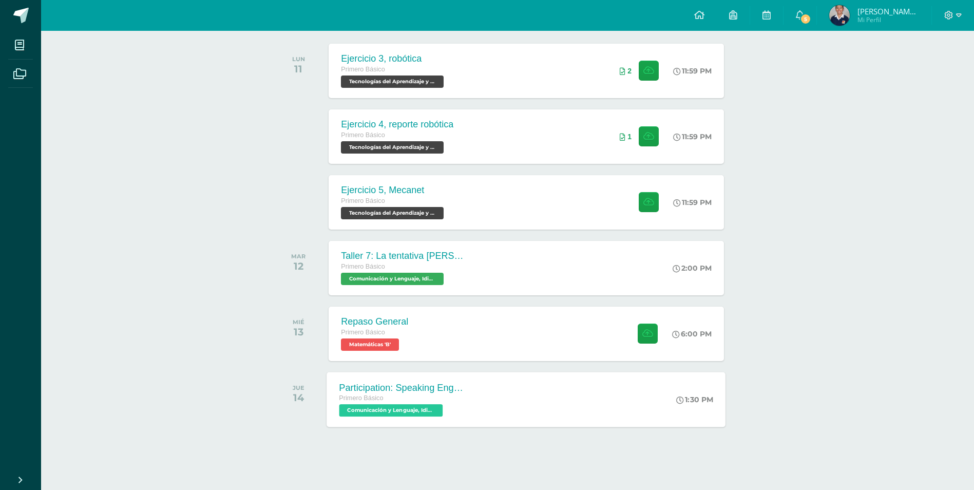
scroll to position [161, 0]
